Goal: Task Accomplishment & Management: Use online tool/utility

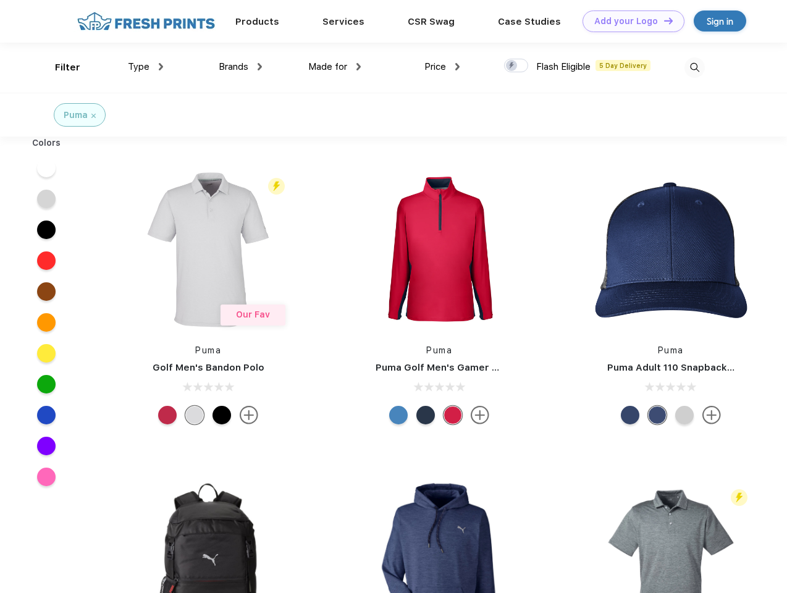
click at [629, 21] on link "Add your Logo Design Tool" at bounding box center [633, 21] width 102 height 22
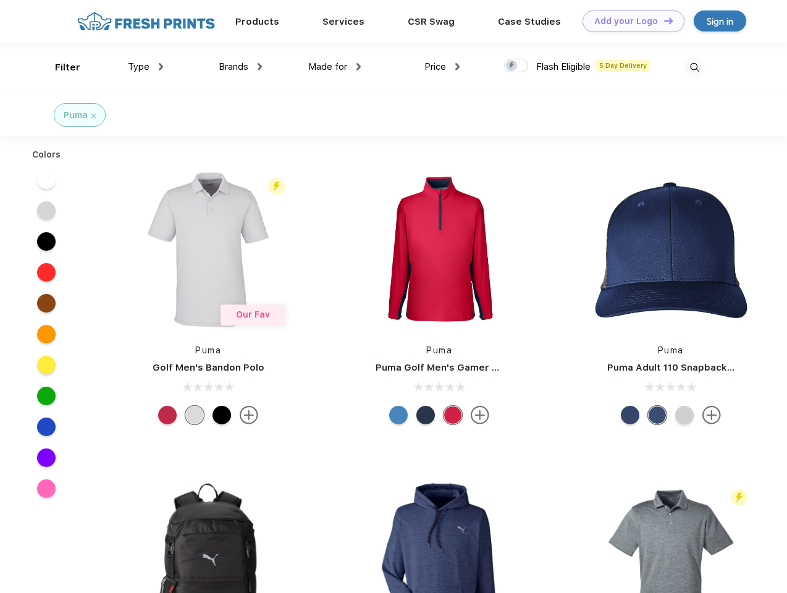
click at [0, 0] on div "Design Tool" at bounding box center [0, 0] width 0 height 0
click at [663, 20] on link "Add your Logo Design Tool" at bounding box center [633, 21] width 102 height 22
click at [59, 67] on div "Filter" at bounding box center [67, 68] width 25 height 14
click at [146, 67] on span "Type" at bounding box center [139, 66] width 22 height 11
click at [240, 67] on span "Brands" at bounding box center [234, 66] width 30 height 11
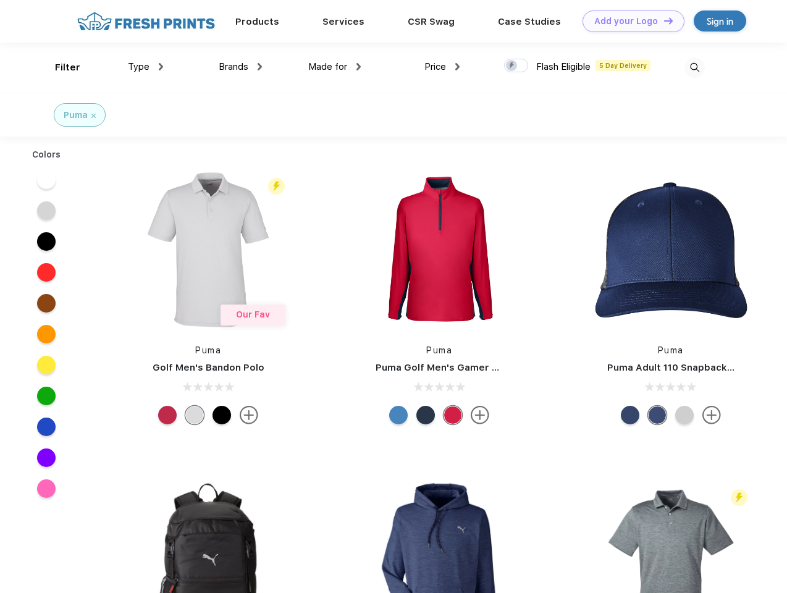
click at [335, 67] on span "Made for" at bounding box center [327, 66] width 39 height 11
click at [442, 67] on span "Price" at bounding box center [435, 66] width 22 height 11
click at [516, 66] on div at bounding box center [516, 66] width 24 height 14
click at [512, 66] on input "checkbox" at bounding box center [508, 62] width 8 height 8
click at [694, 67] on img at bounding box center [694, 67] width 20 height 20
